Goal: Transaction & Acquisition: Purchase product/service

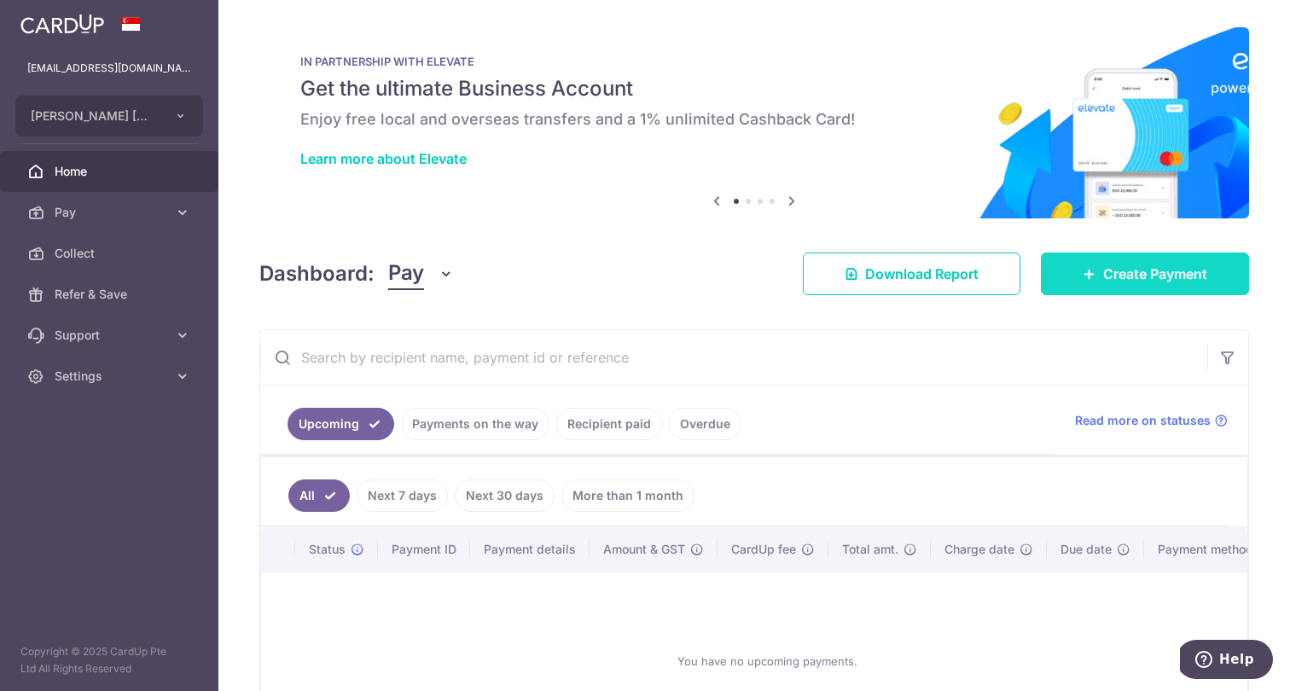
click at [1130, 276] on span "Create Payment" at bounding box center [1155, 274] width 104 height 20
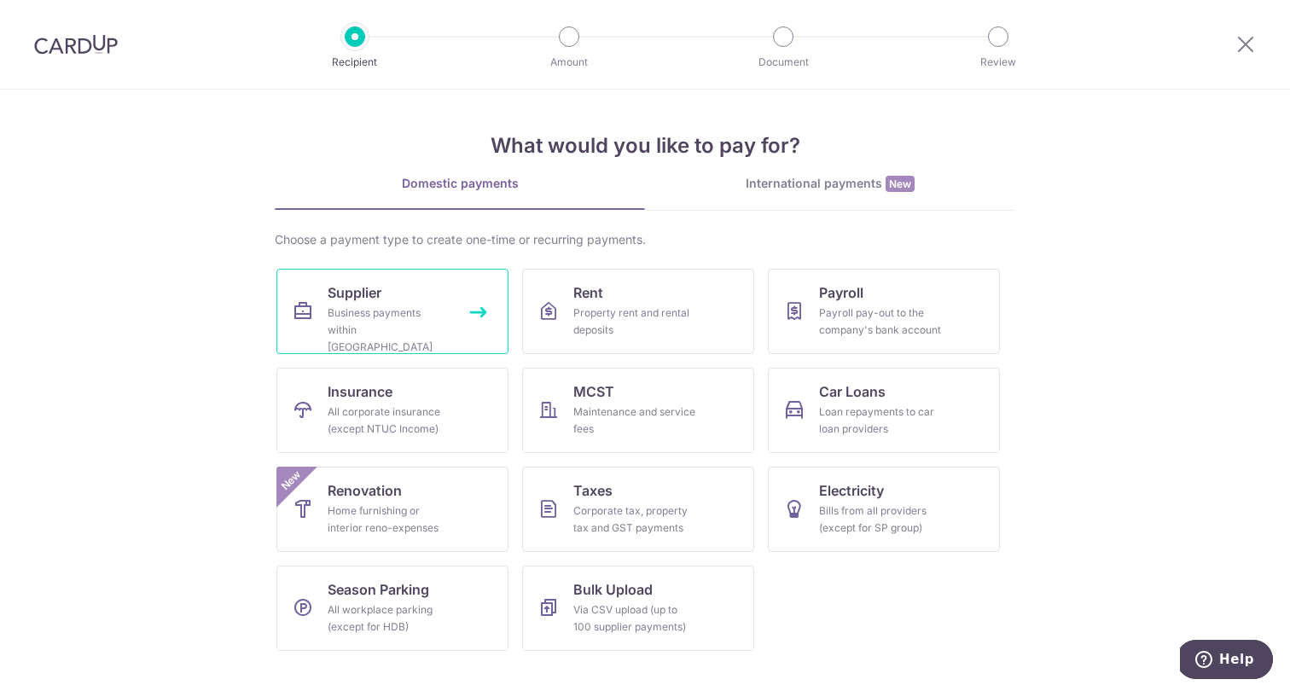
click at [406, 317] on div "Business payments within Singapore" at bounding box center [389, 330] width 123 height 51
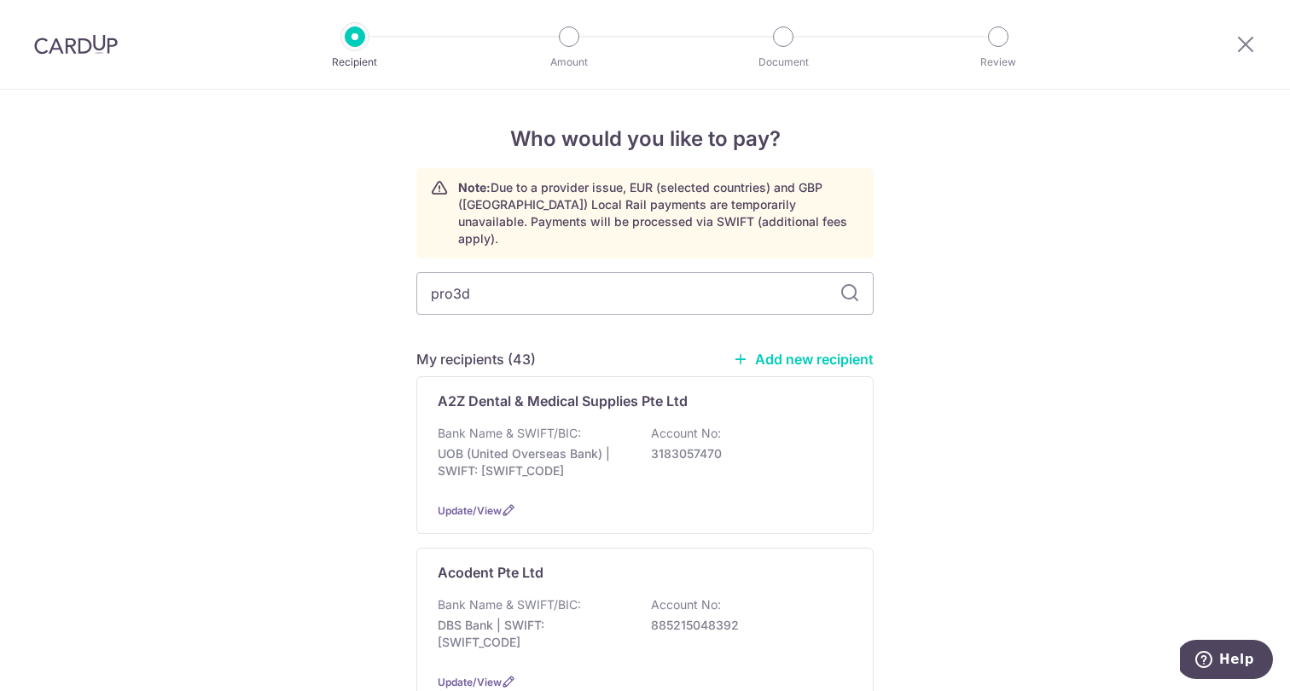
type input "pro3d"
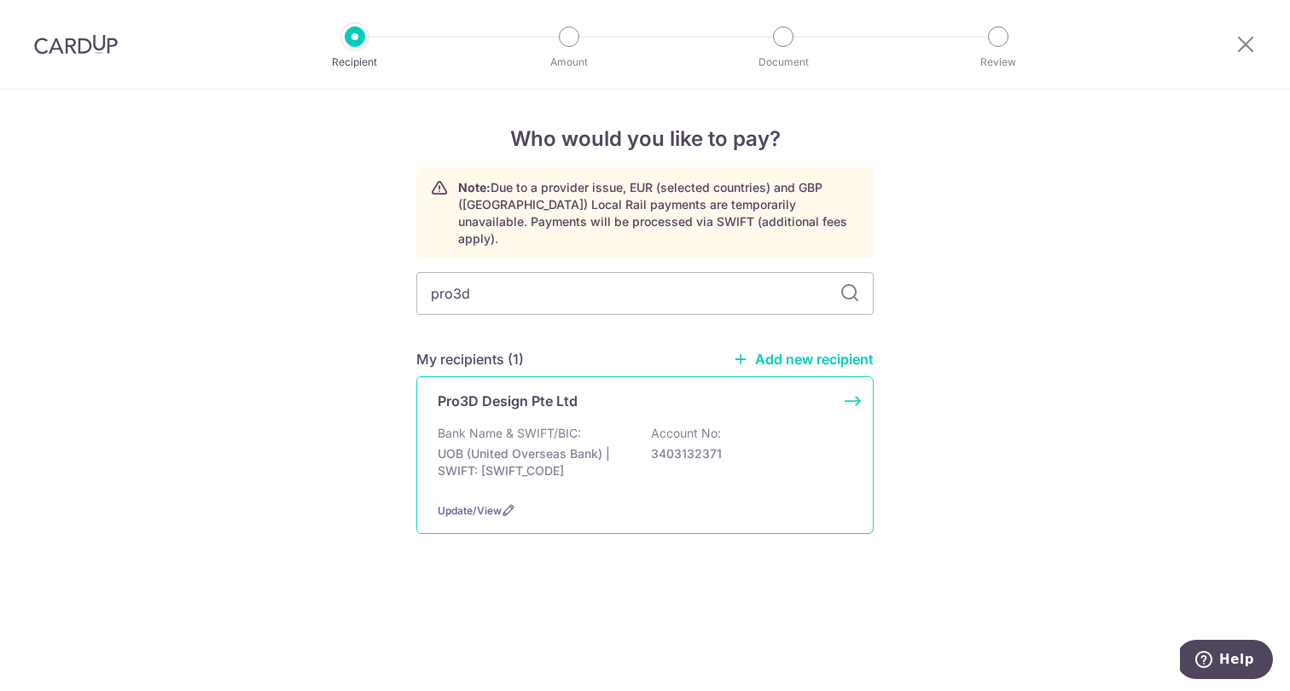
click at [482, 445] on p "UOB (United Overseas Bank) | SWIFT: UOVBSGSGXXX" at bounding box center [533, 462] width 191 height 34
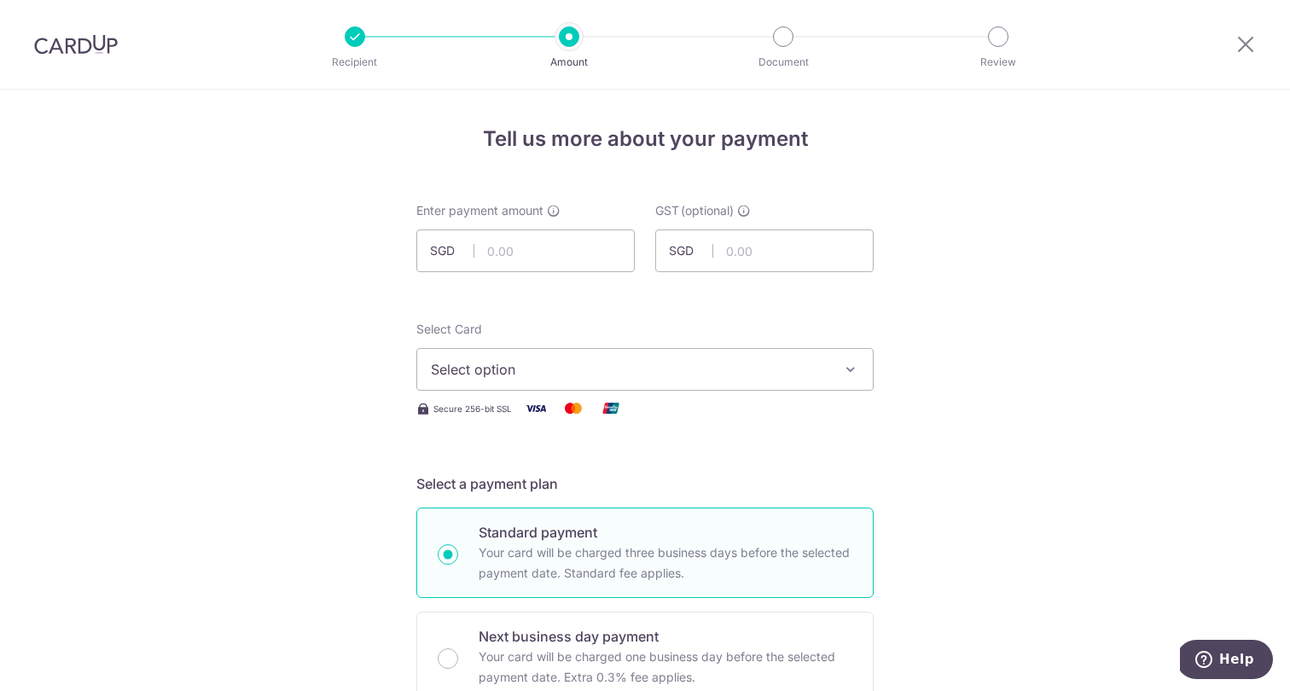
click at [537, 262] on input "text" at bounding box center [525, 250] width 218 height 43
type input "3,870.00"
click at [631, 370] on span "Select option" at bounding box center [630, 369] width 398 height 20
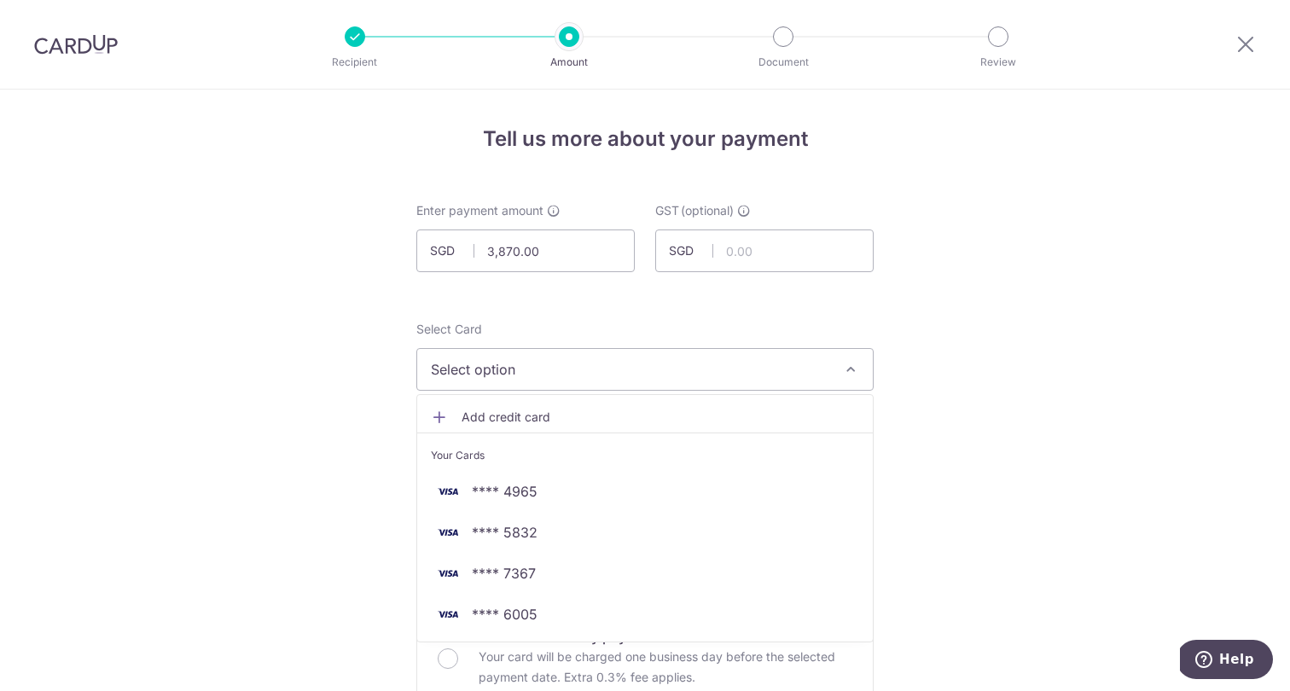
scroll to position [44, 0]
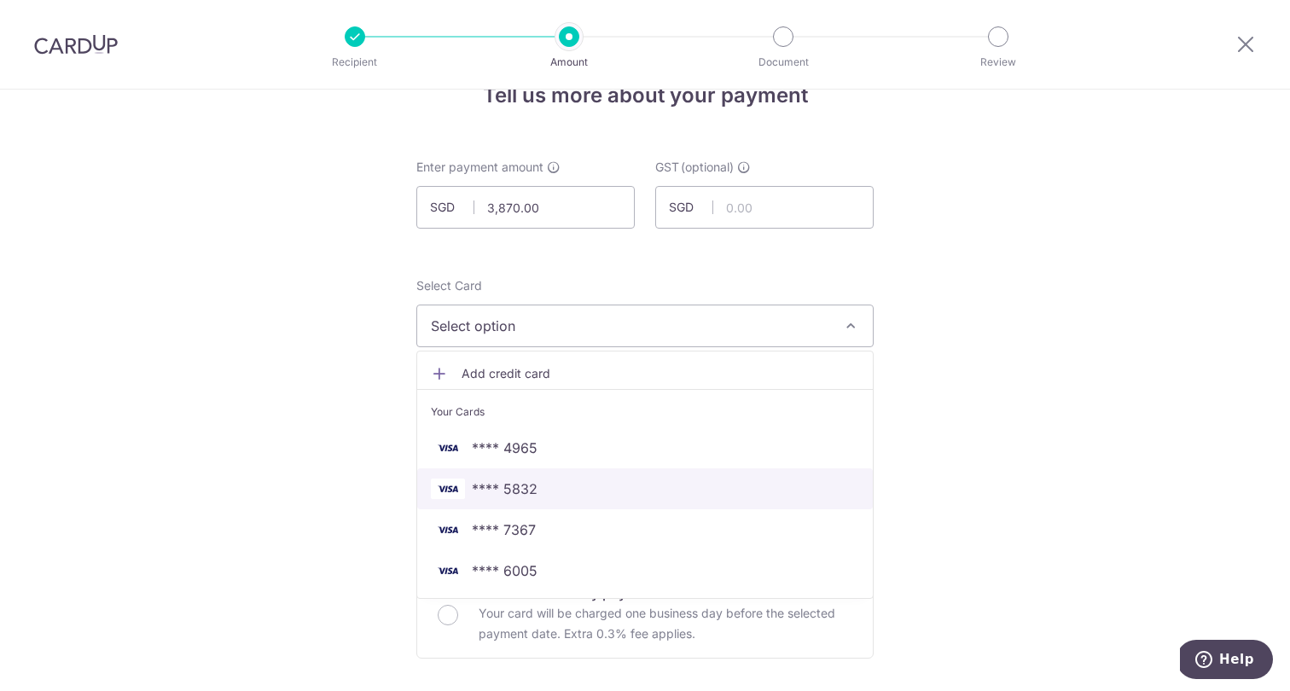
click at [563, 478] on link "**** 5832" at bounding box center [645, 488] width 456 height 41
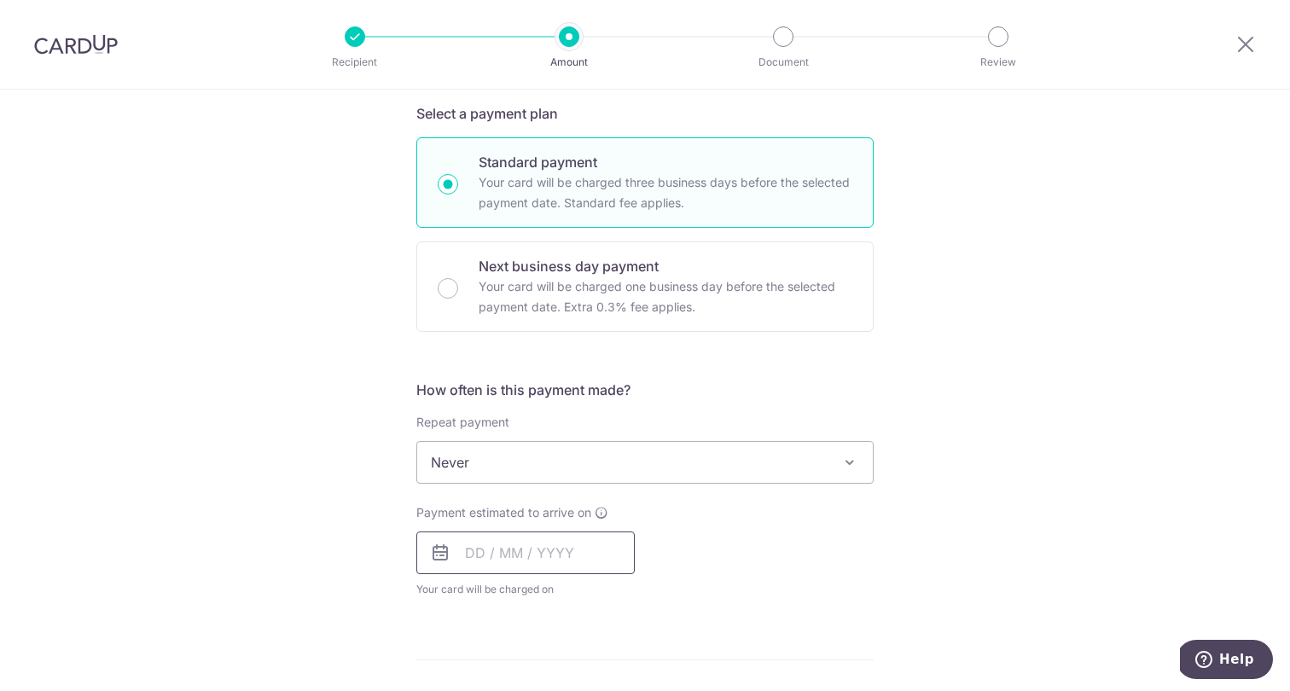
click at [491, 540] on input "text" at bounding box center [525, 552] width 218 height 43
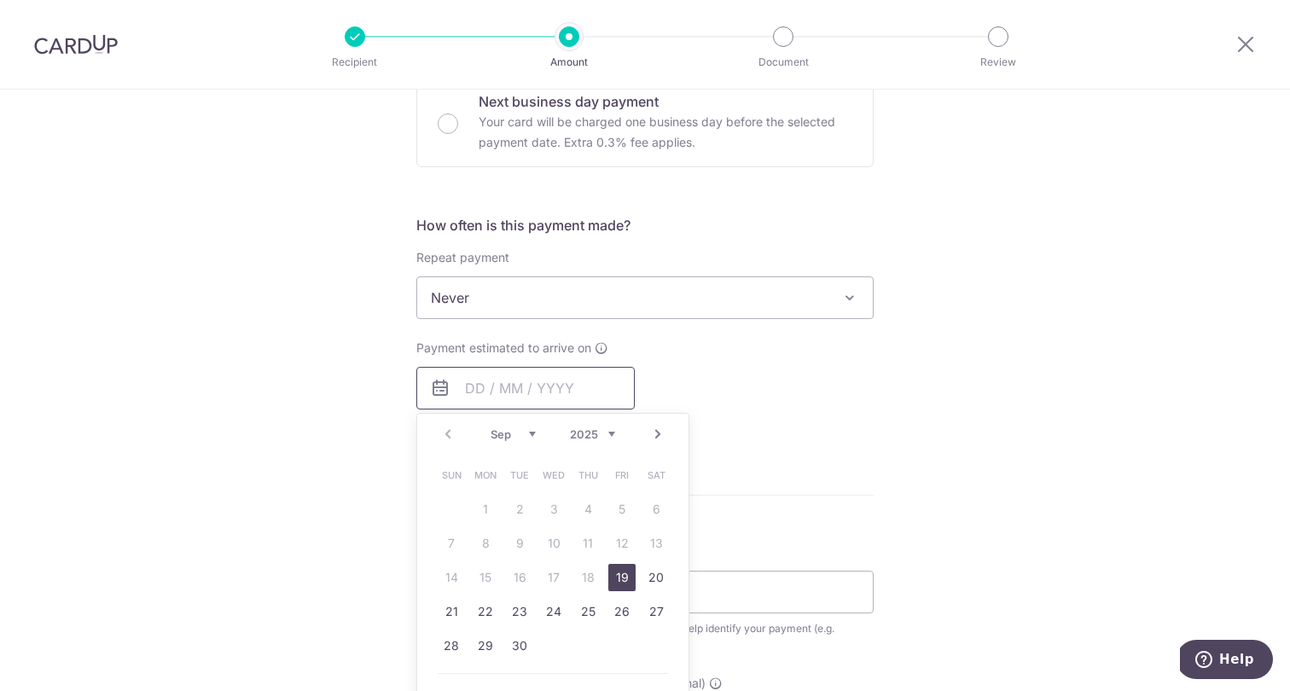
scroll to position [625, 0]
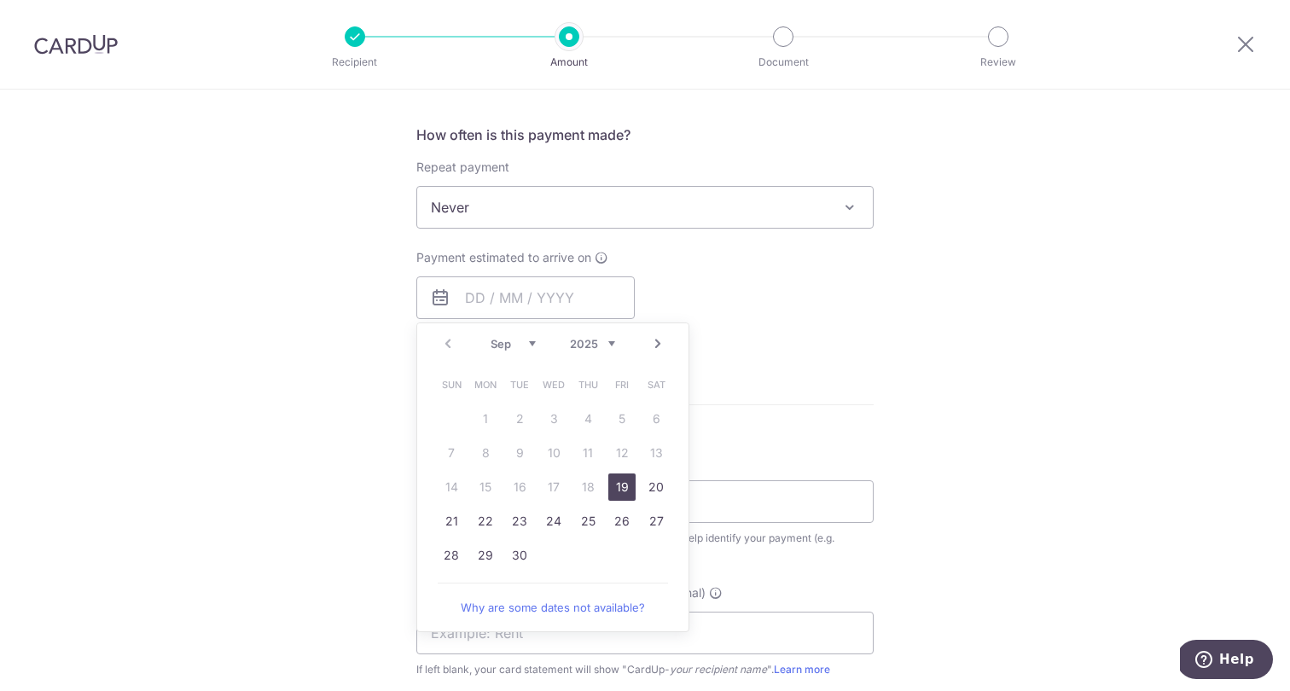
click at [616, 484] on link "19" at bounding box center [621, 486] width 27 height 27
type input "19/09/2025"
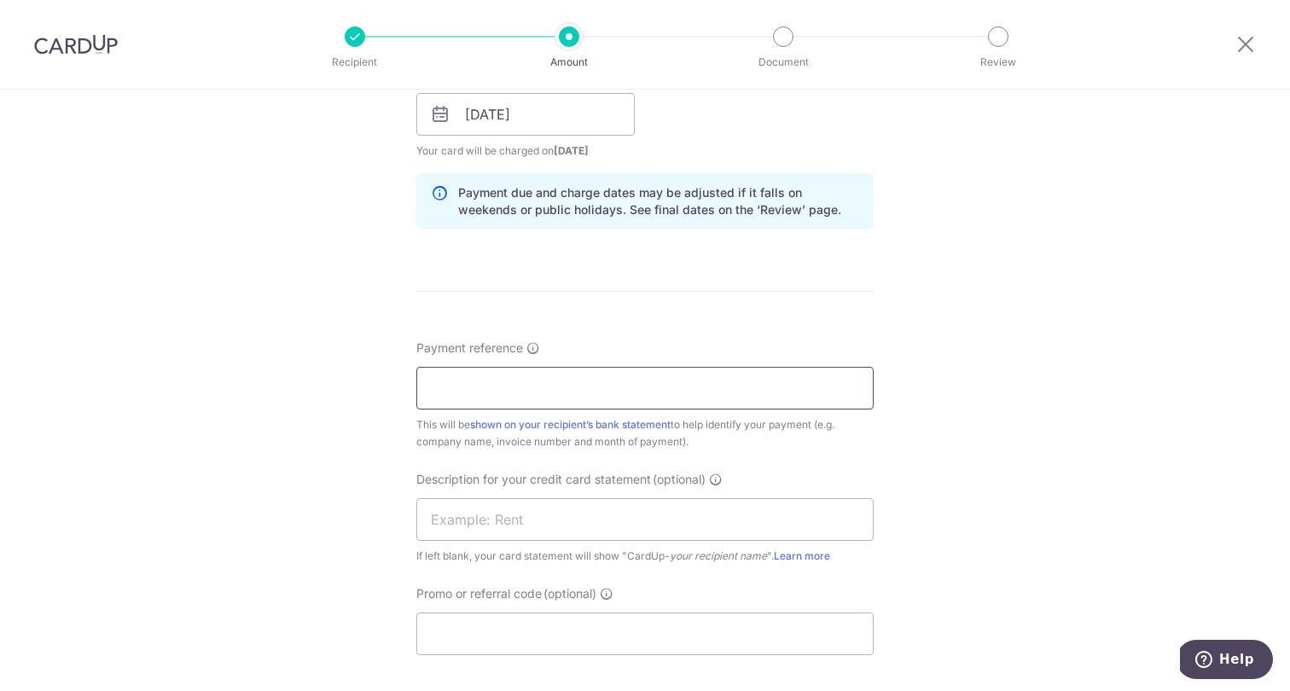
scroll to position [811, 0]
click at [561, 384] on input "Payment reference" at bounding box center [644, 385] width 457 height 43
type input "Pang and Ng Dental Hougang"
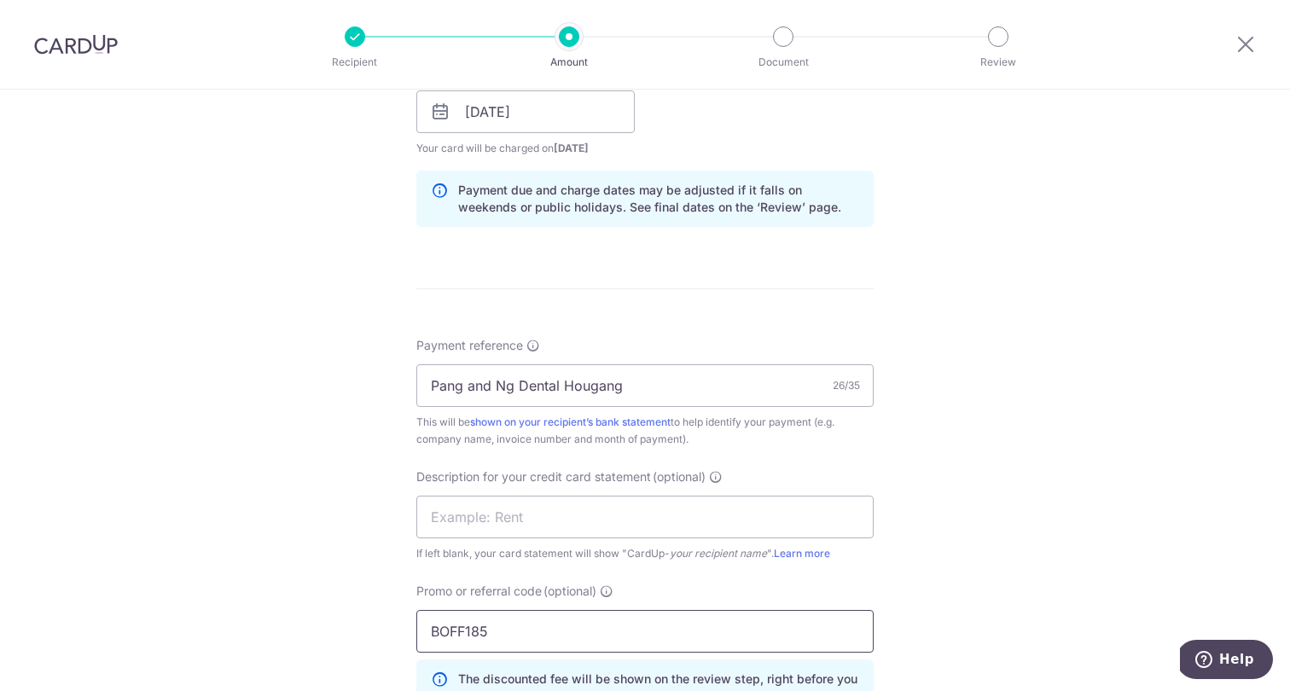
type input "BOFF185"
click at [1100, 335] on div "Tell us more about your payment Enter payment amount SGD 3,870.00 3870.00 GST (…" at bounding box center [645, 180] width 1290 height 1804
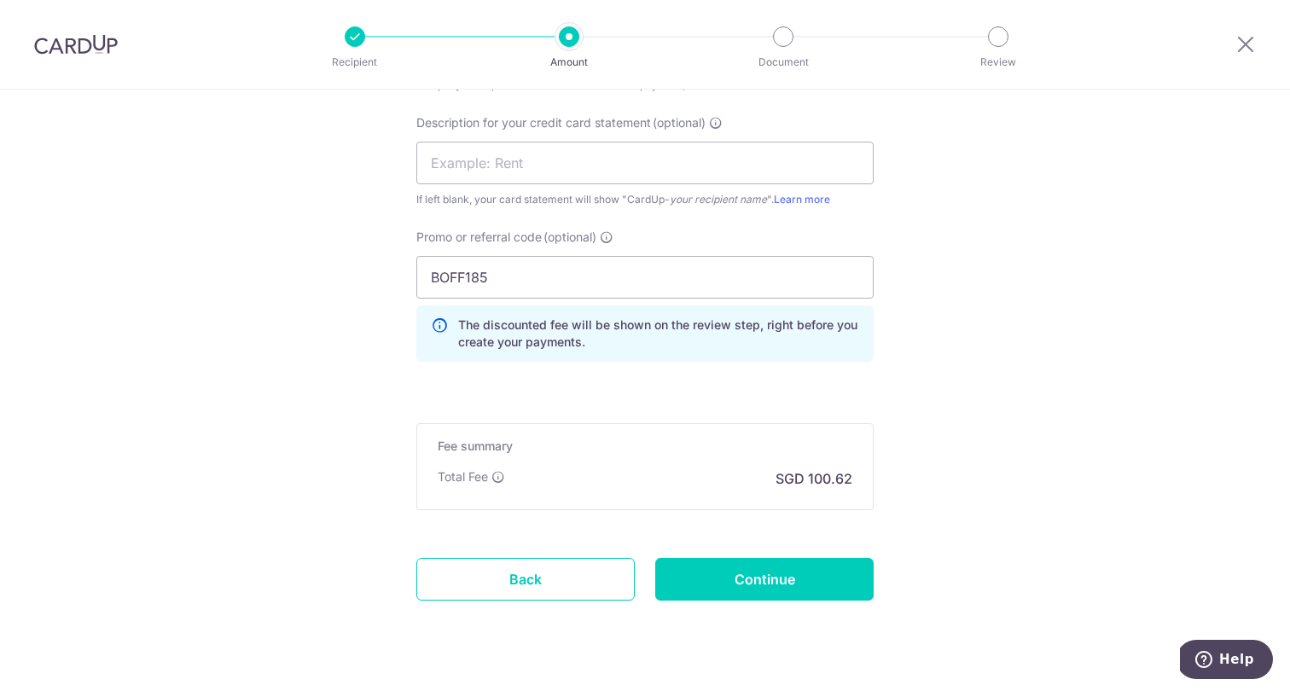
scroll to position [1164, 0]
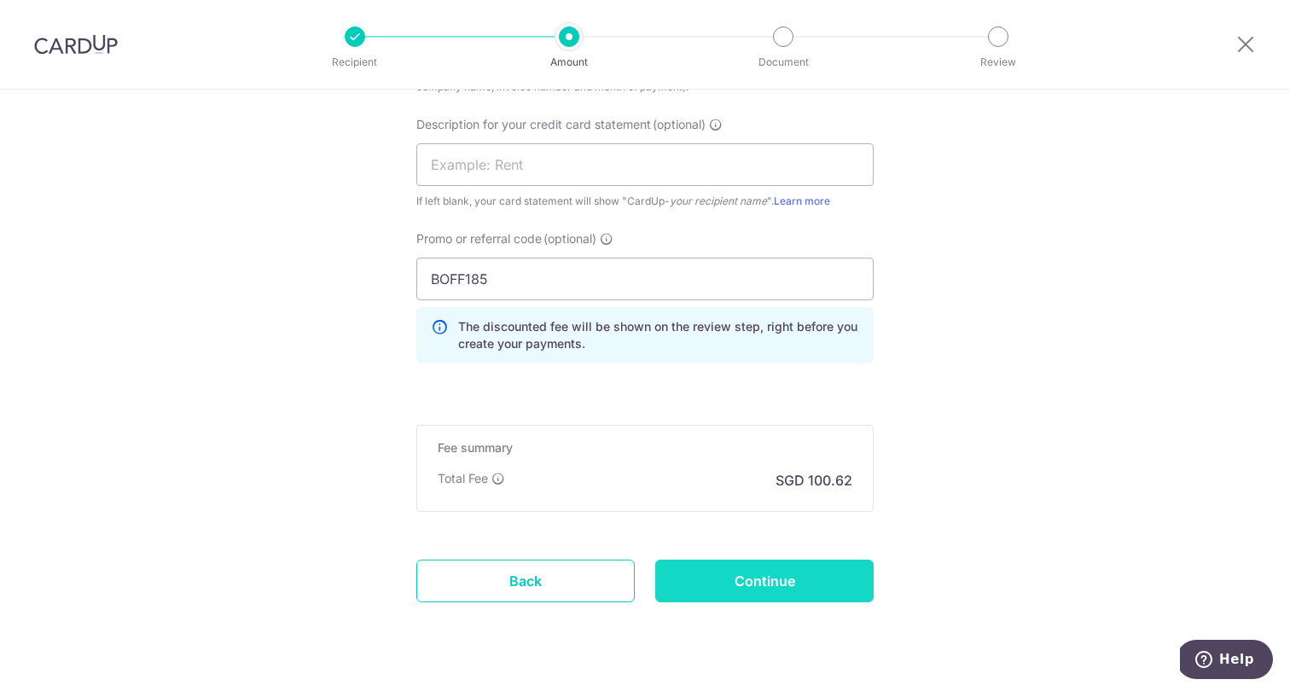
click at [774, 576] on input "Continue" at bounding box center [764, 581] width 218 height 43
type input "Create Schedule"
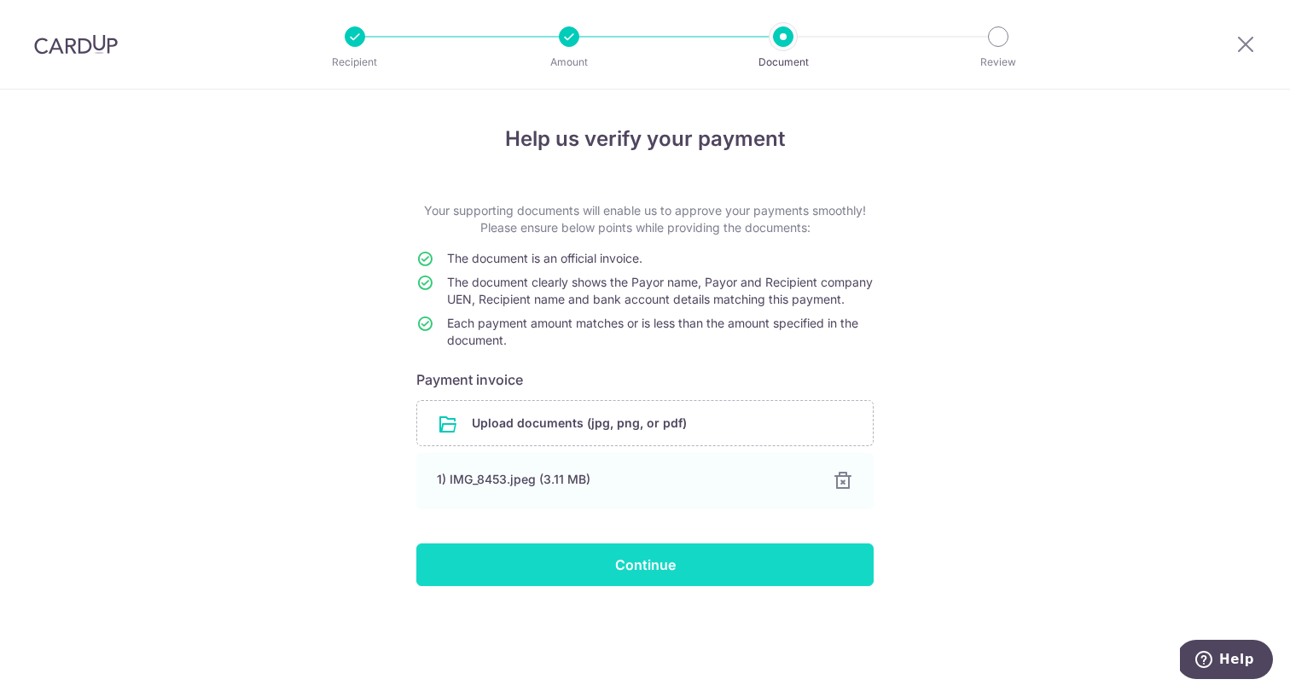
click at [642, 583] on input "Continue" at bounding box center [644, 564] width 457 height 43
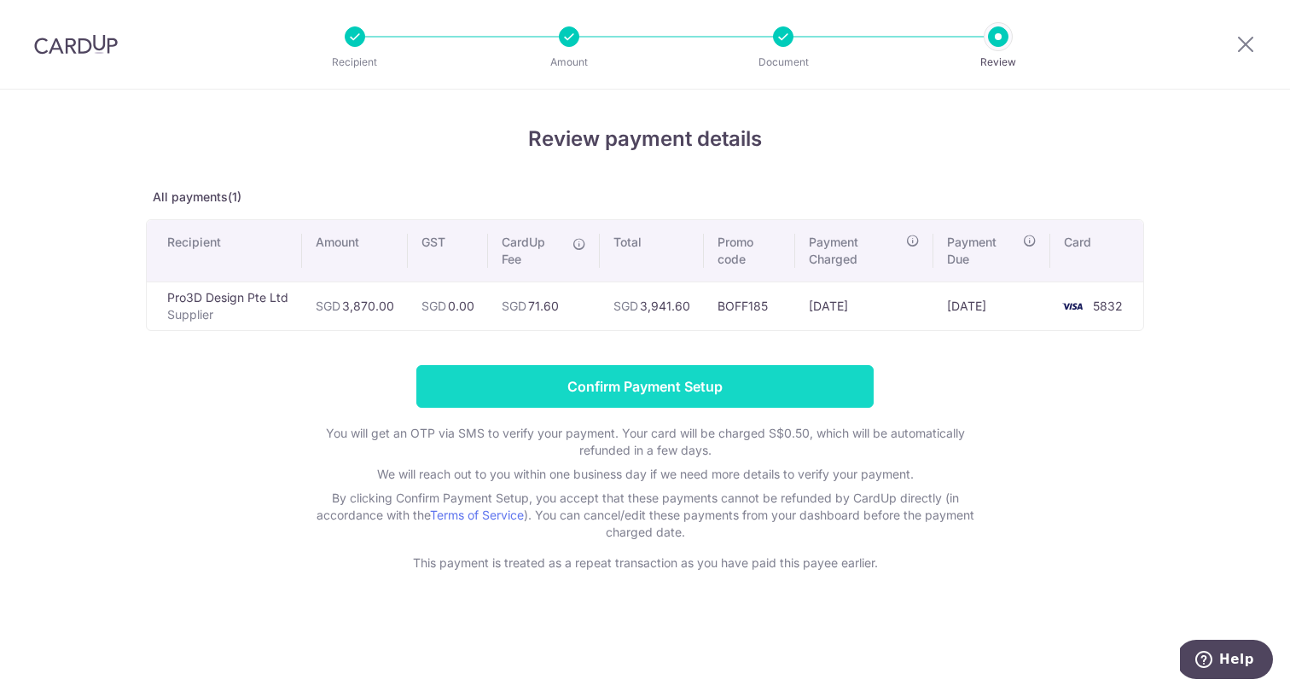
click at [627, 392] on input "Confirm Payment Setup" at bounding box center [644, 386] width 457 height 43
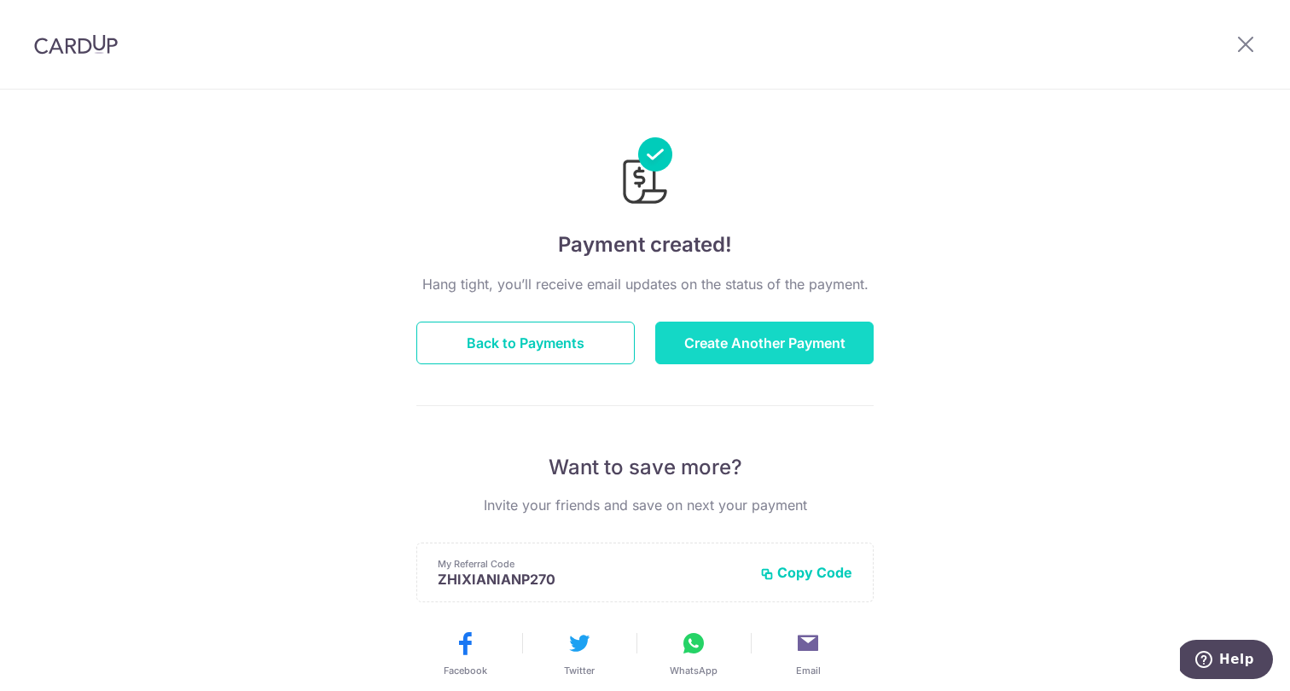
click at [751, 334] on button "Create Another Payment" at bounding box center [764, 343] width 218 height 43
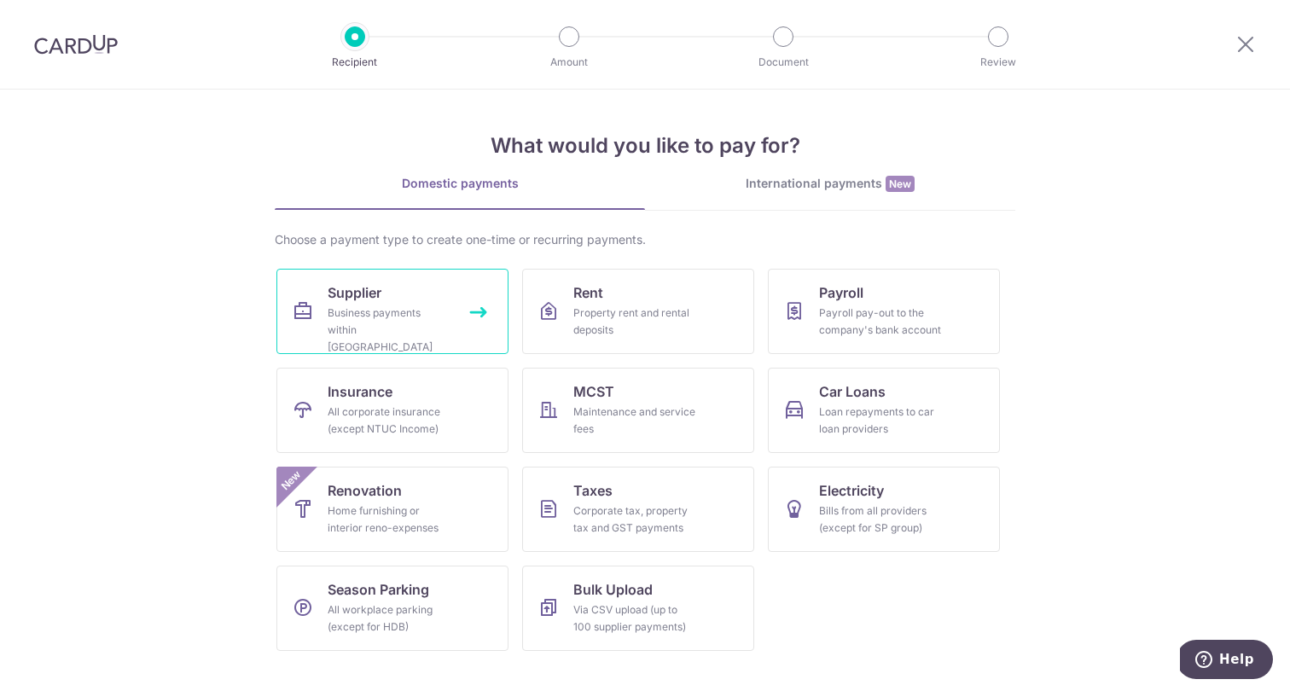
click at [404, 323] on div "Business payments within Singapore" at bounding box center [389, 330] width 123 height 51
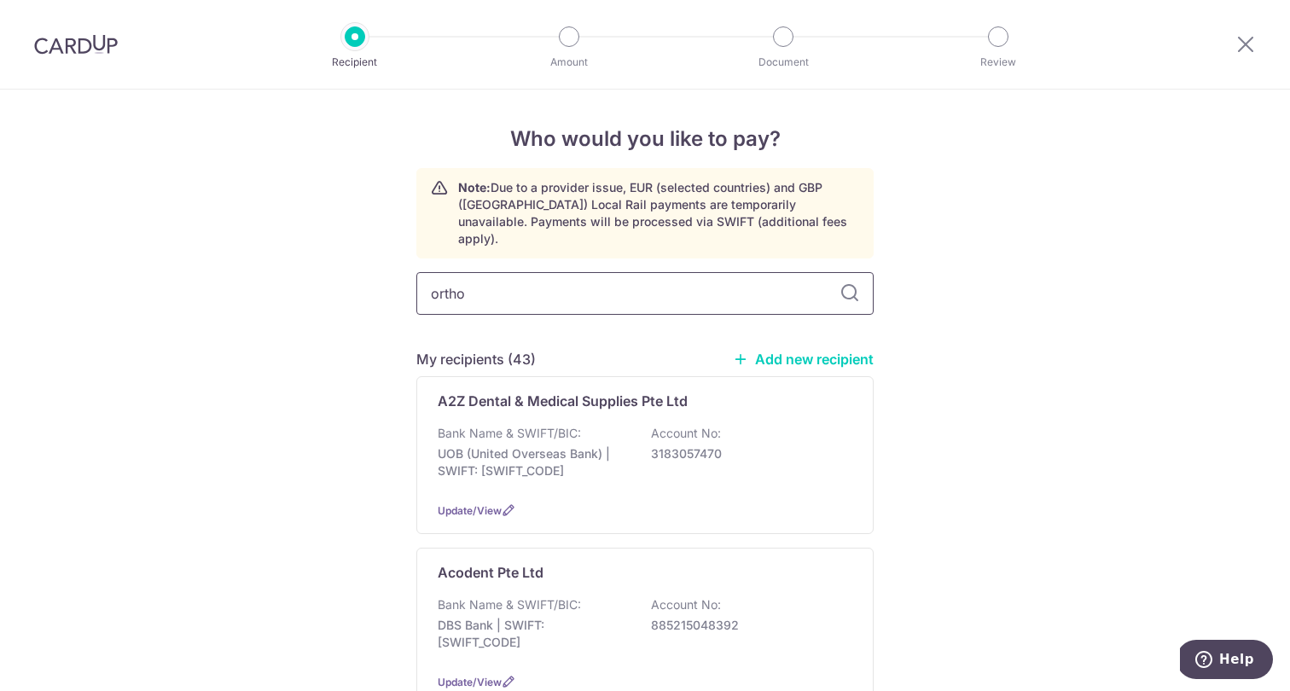
type input "ortho"
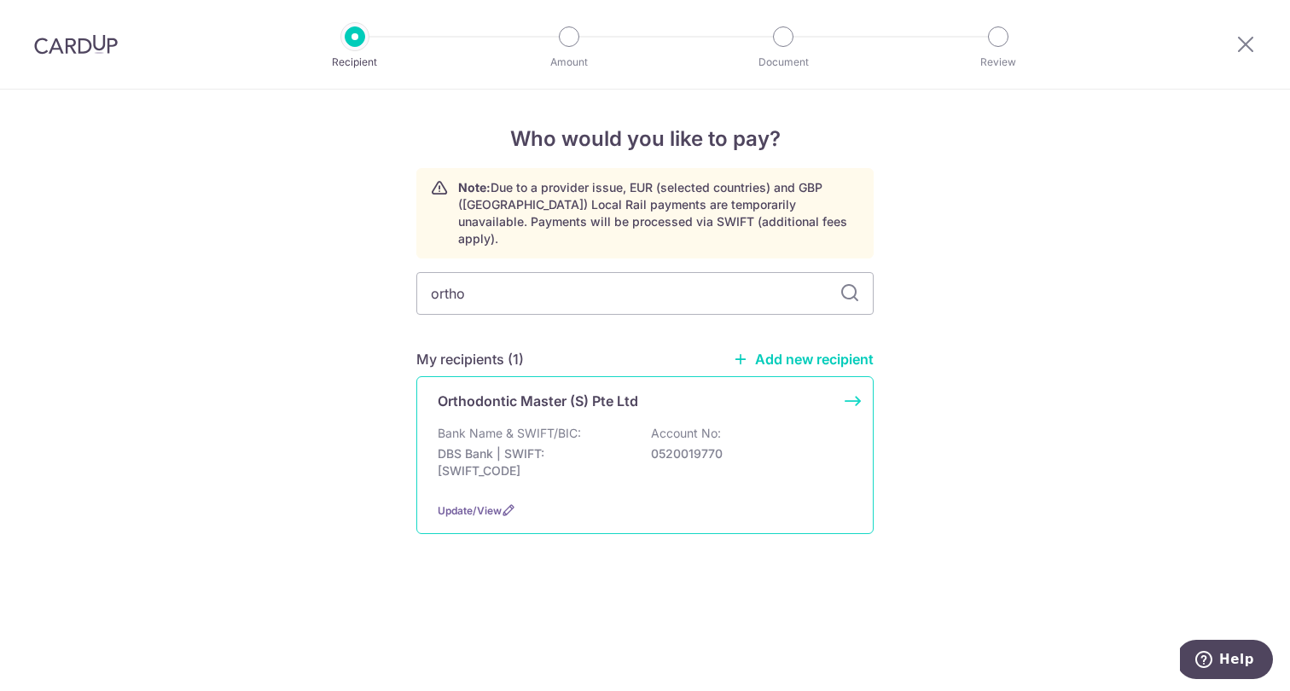
click at [548, 445] on p "DBS Bank | SWIFT: DBSSSGSGXXX" at bounding box center [533, 462] width 191 height 34
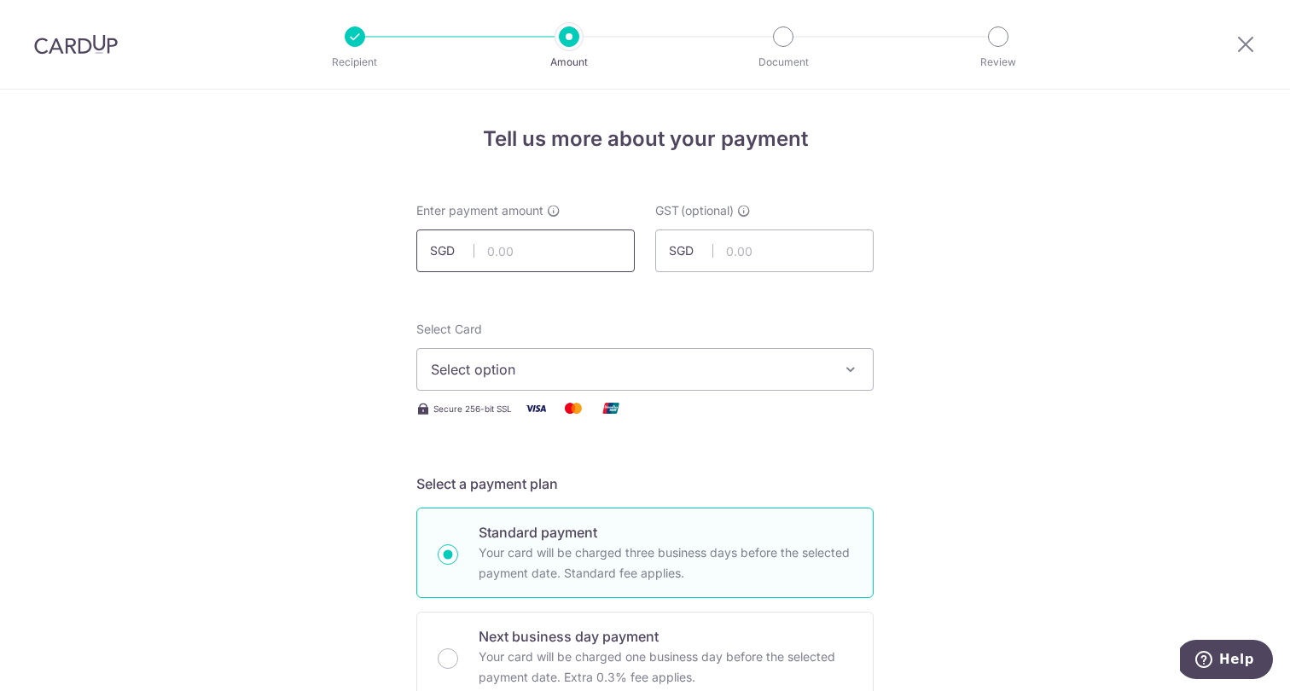
click at [523, 252] on input "text" at bounding box center [525, 250] width 218 height 43
type input "370.60"
click at [519, 368] on span "Select option" at bounding box center [630, 369] width 398 height 20
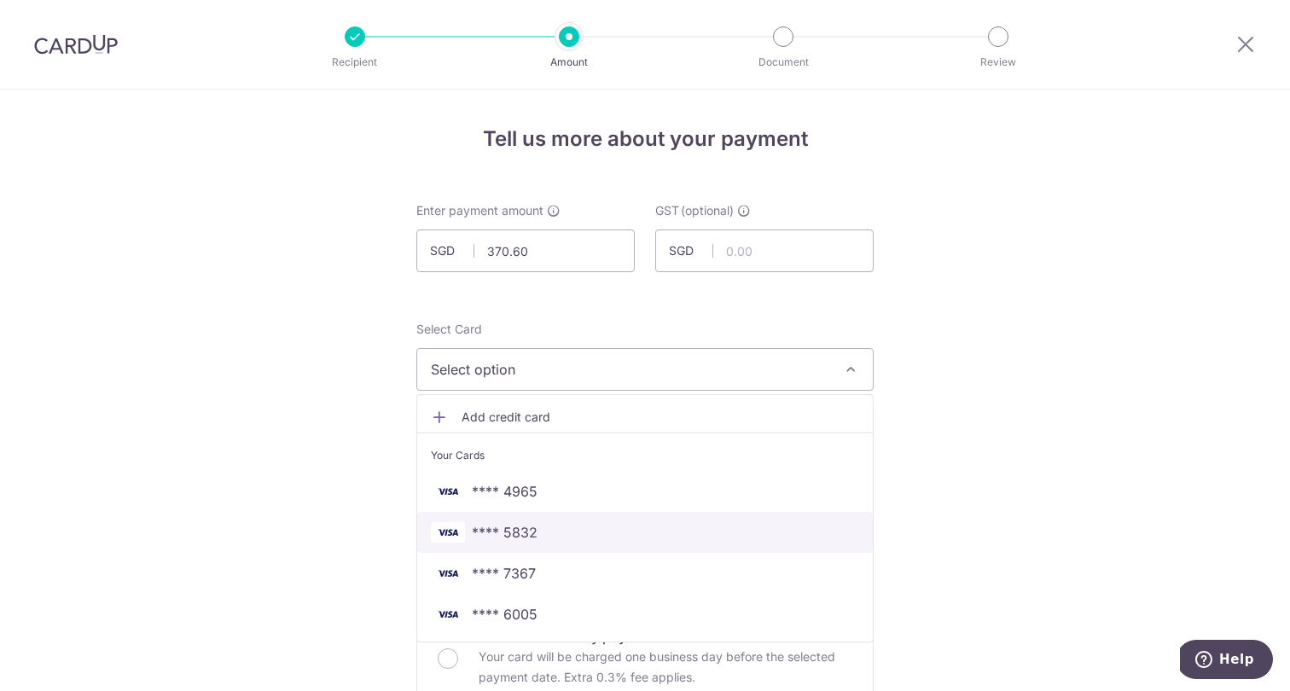
click at [497, 530] on span "**** 5832" at bounding box center [505, 532] width 66 height 20
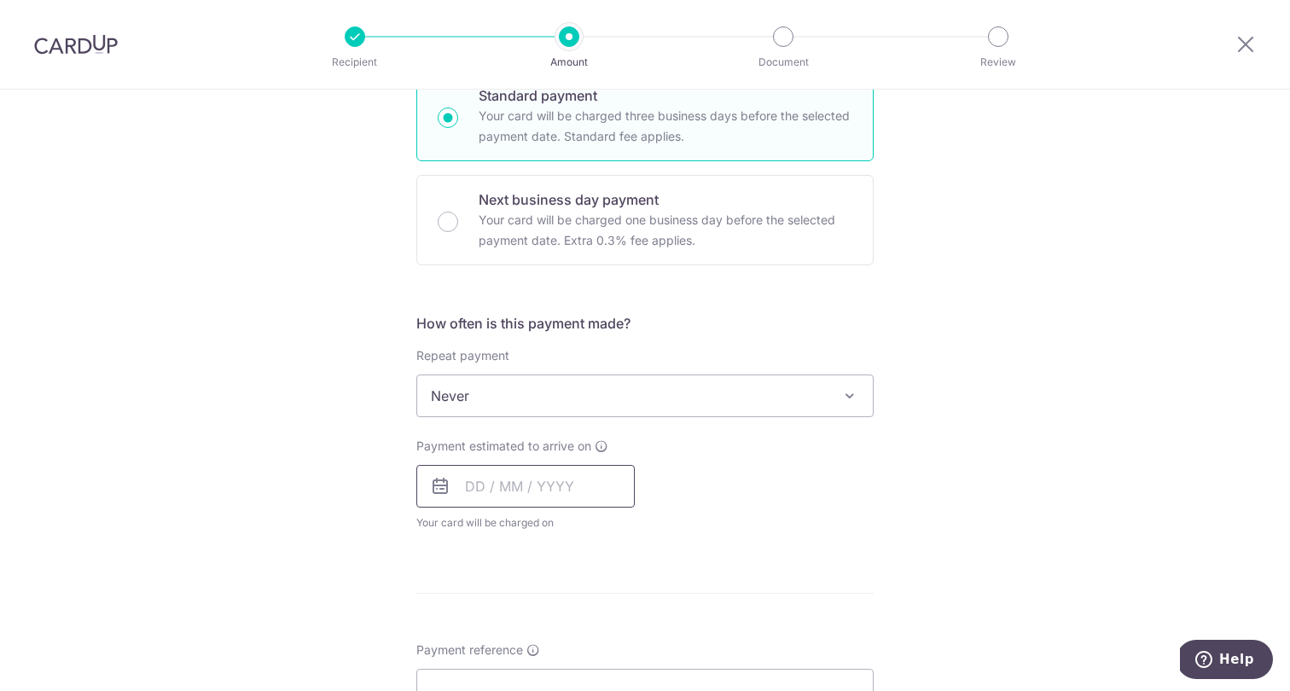
click at [517, 486] on input "text" at bounding box center [525, 486] width 218 height 43
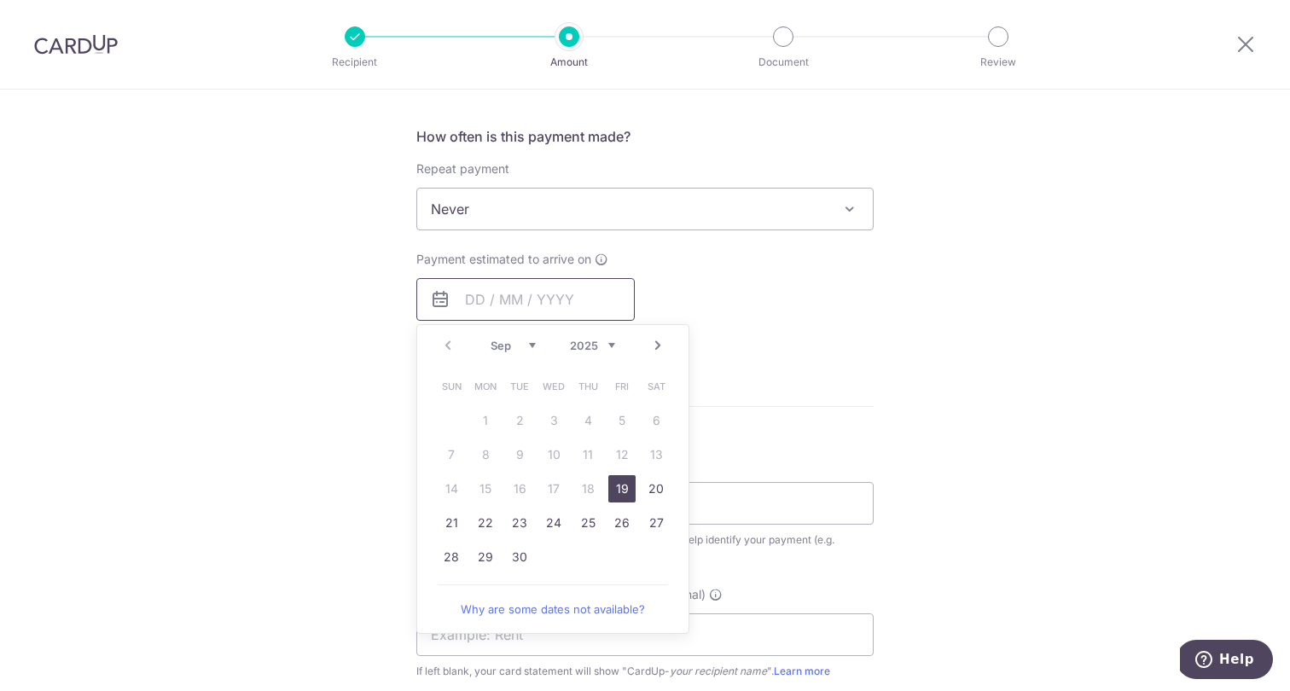
scroll to position [641, 0]
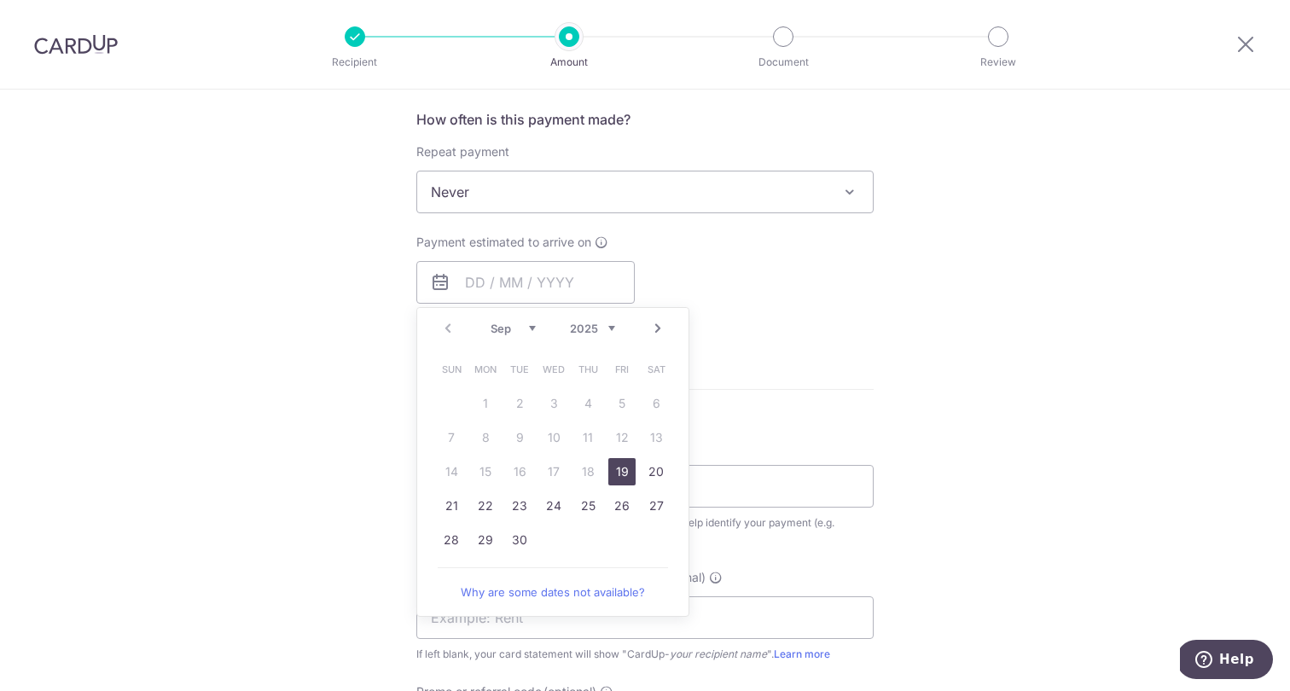
click at [616, 466] on link "19" at bounding box center [621, 471] width 27 height 27
type input "[DATE]"
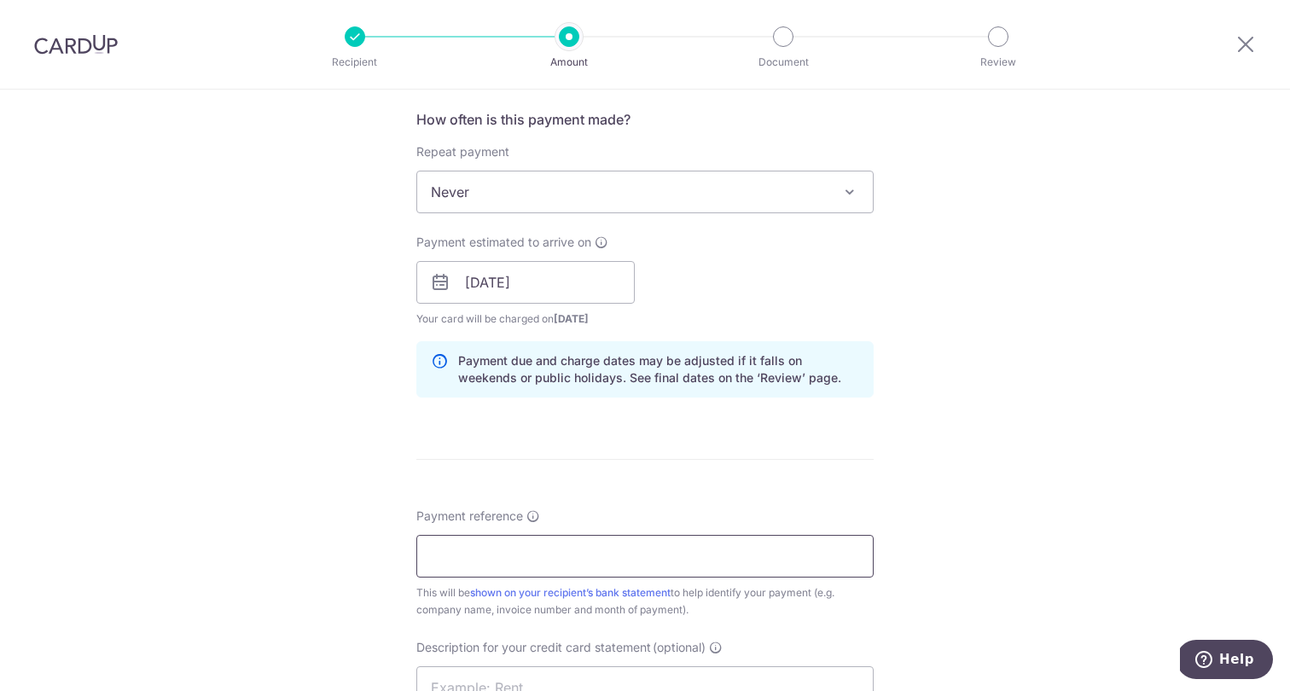
click at [580, 546] on input "Payment reference" at bounding box center [644, 556] width 457 height 43
type input "Pang and Ng Dental Hougang"
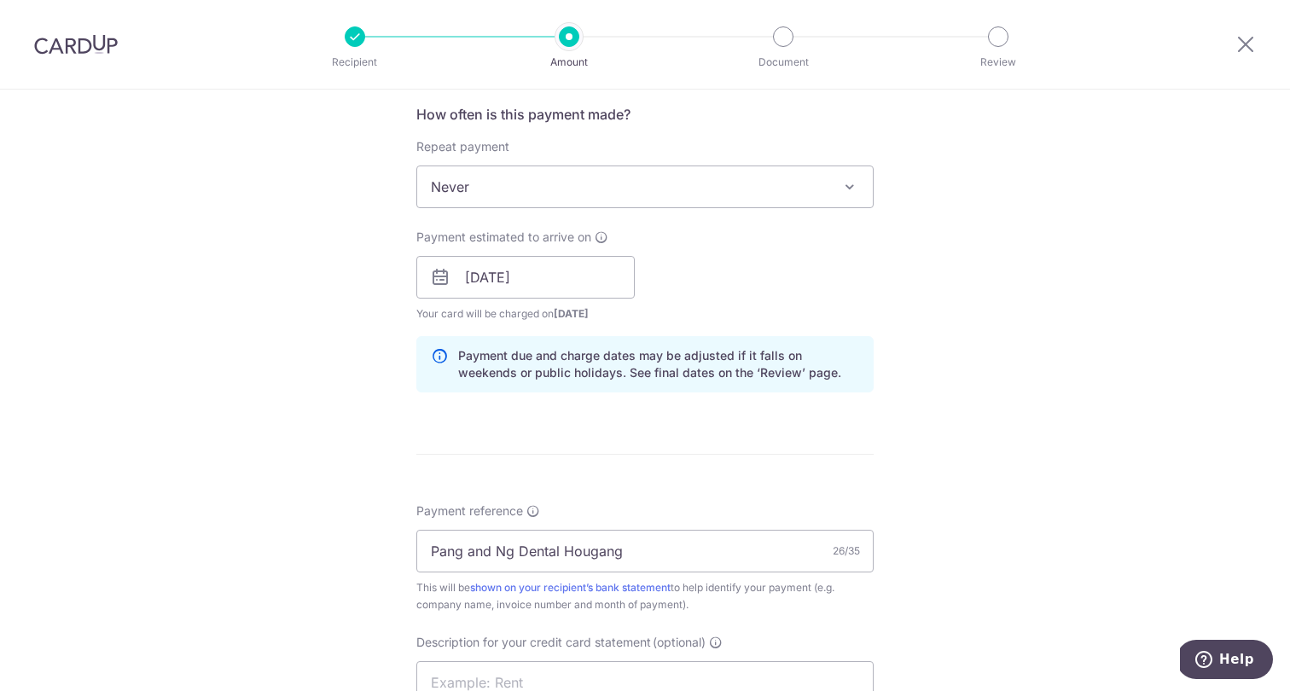
scroll to position [1053, 0]
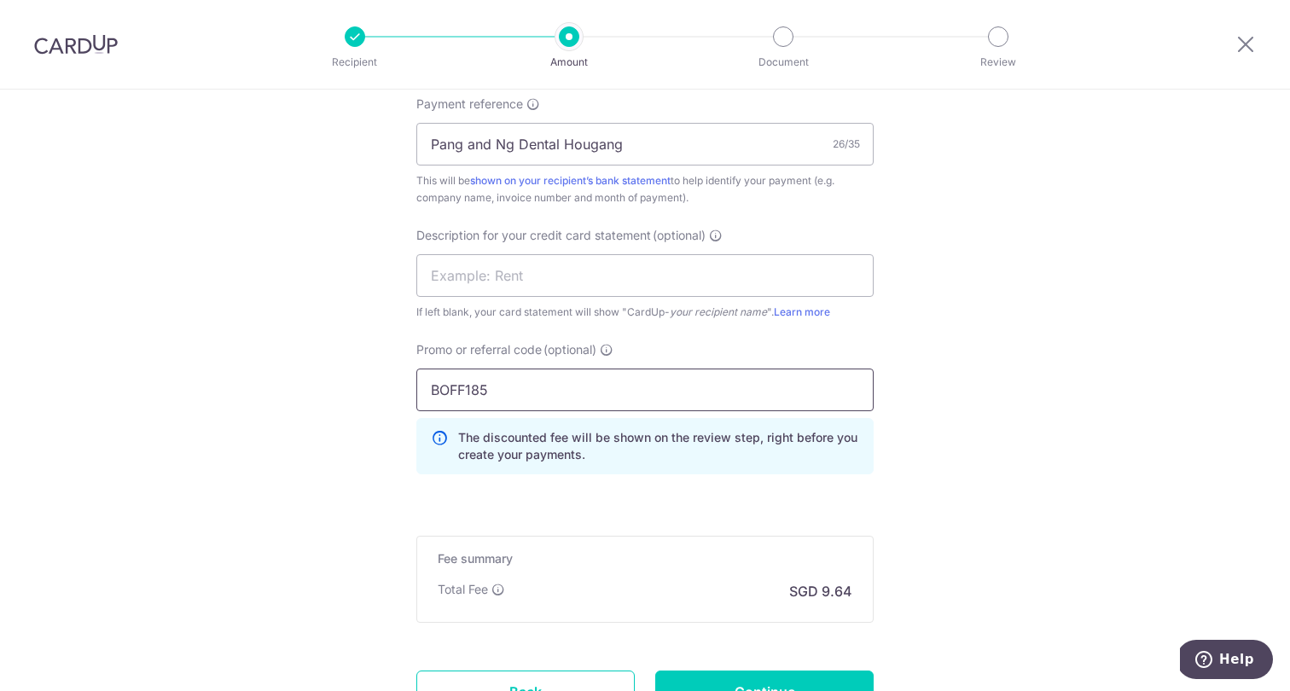
type input "BOFF185"
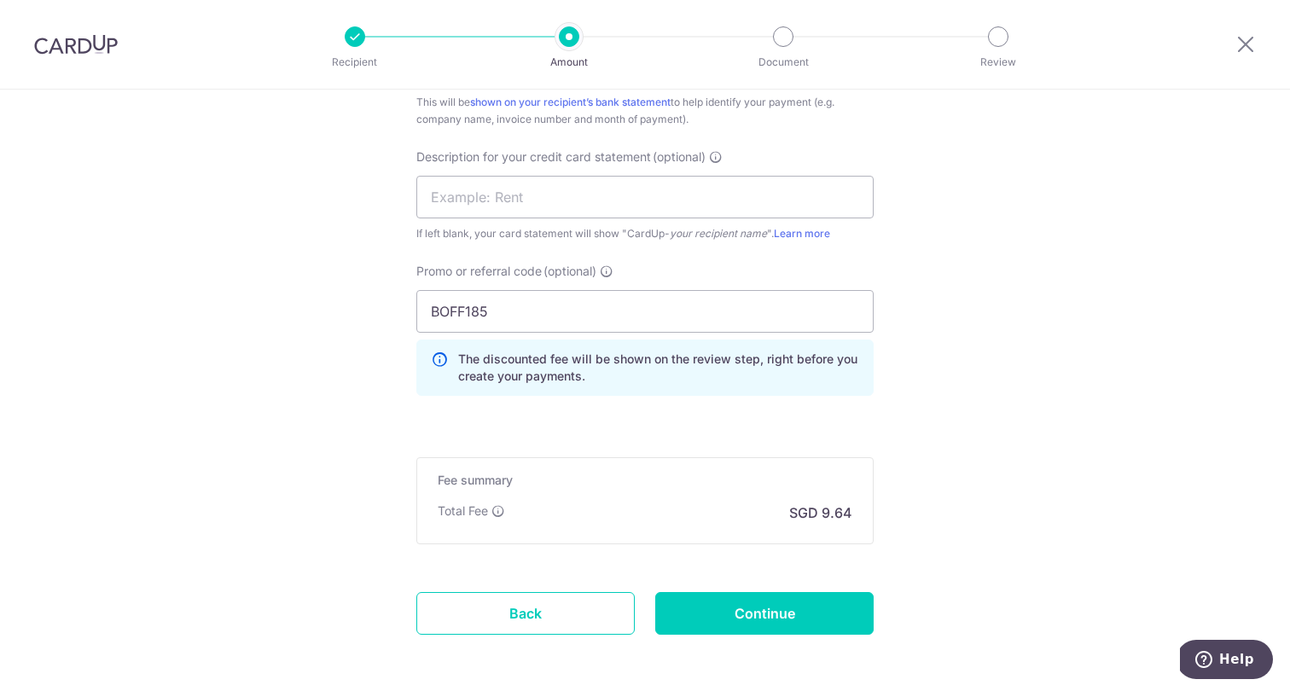
scroll to position [1148, 0]
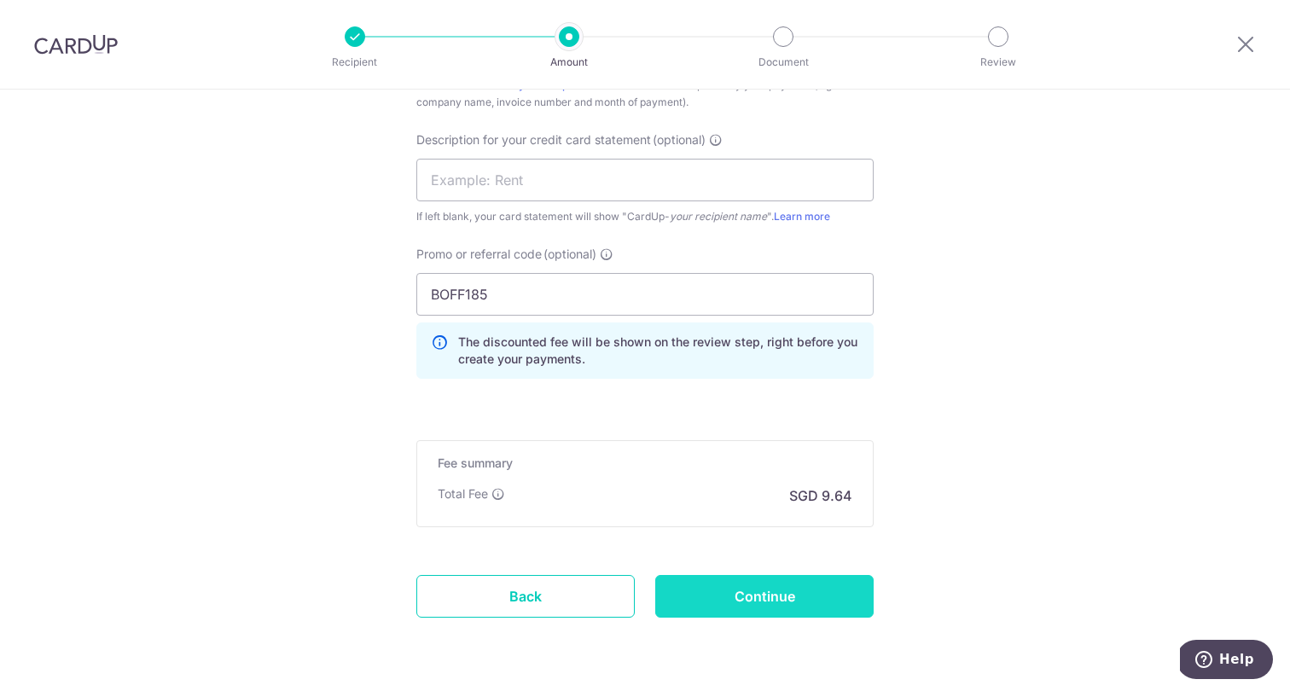
click at [780, 600] on input "Continue" at bounding box center [764, 596] width 218 height 43
type input "Create Schedule"
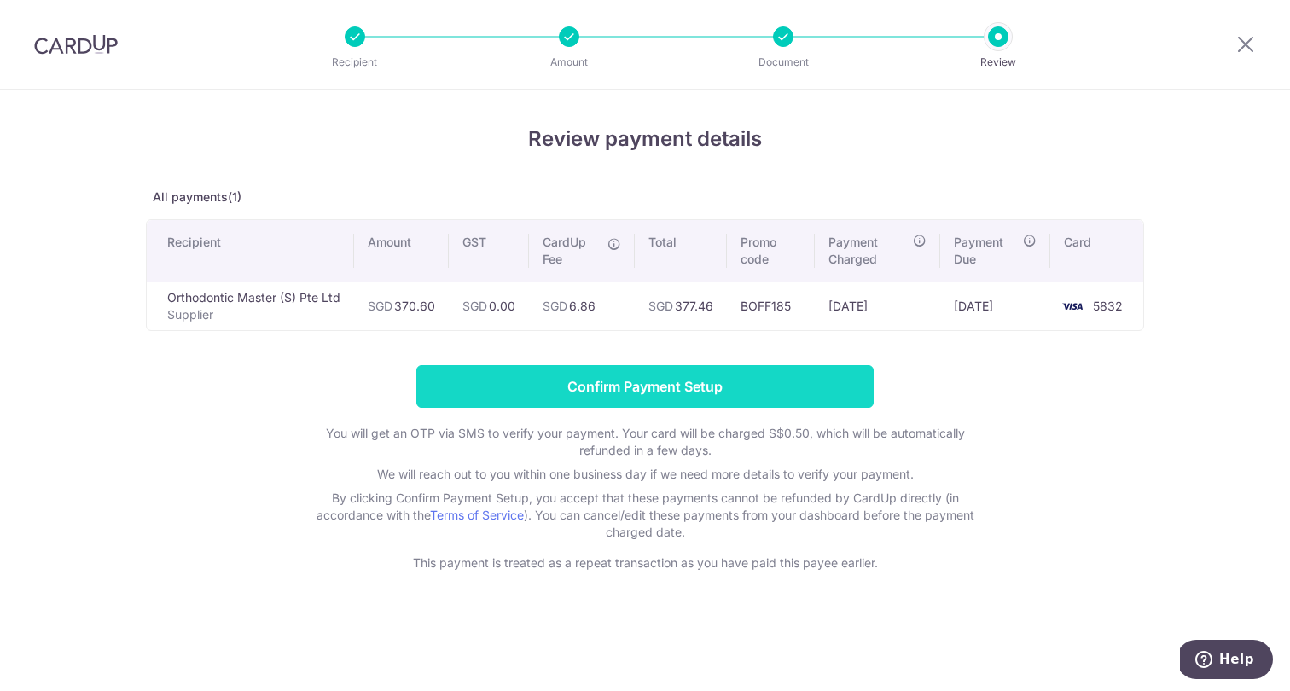
click at [740, 386] on input "Confirm Payment Setup" at bounding box center [644, 386] width 457 height 43
